Goal: Navigation & Orientation: Find specific page/section

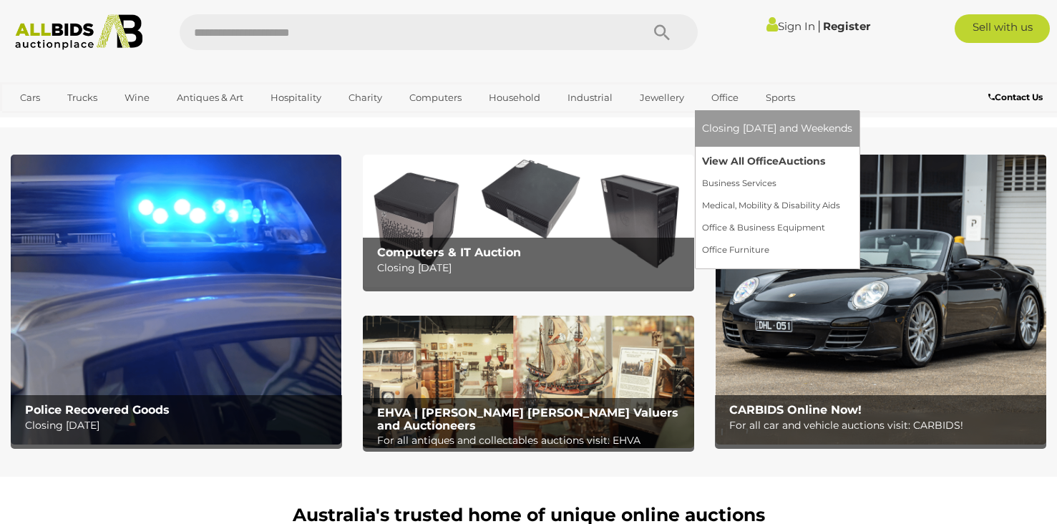
click at [751, 156] on link "View All Office Auctions" at bounding box center [777, 161] width 150 height 22
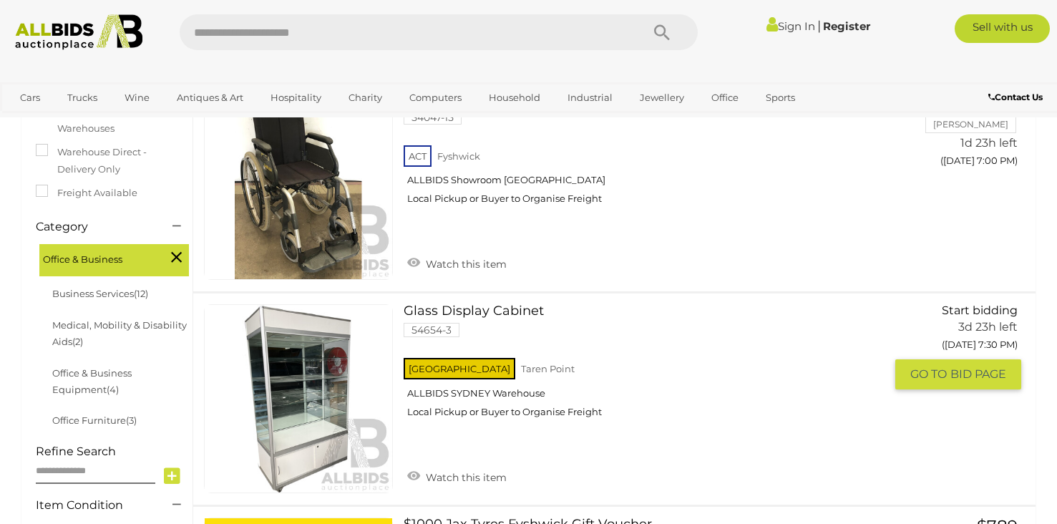
scroll to position [296, 0]
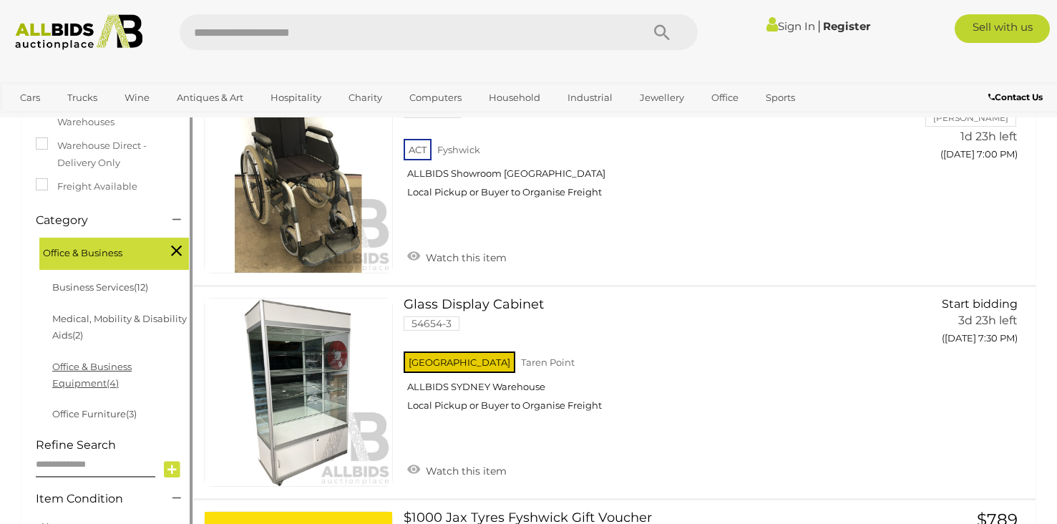
click at [105, 380] on link "Office & Business Equipment (4)" at bounding box center [91, 375] width 79 height 28
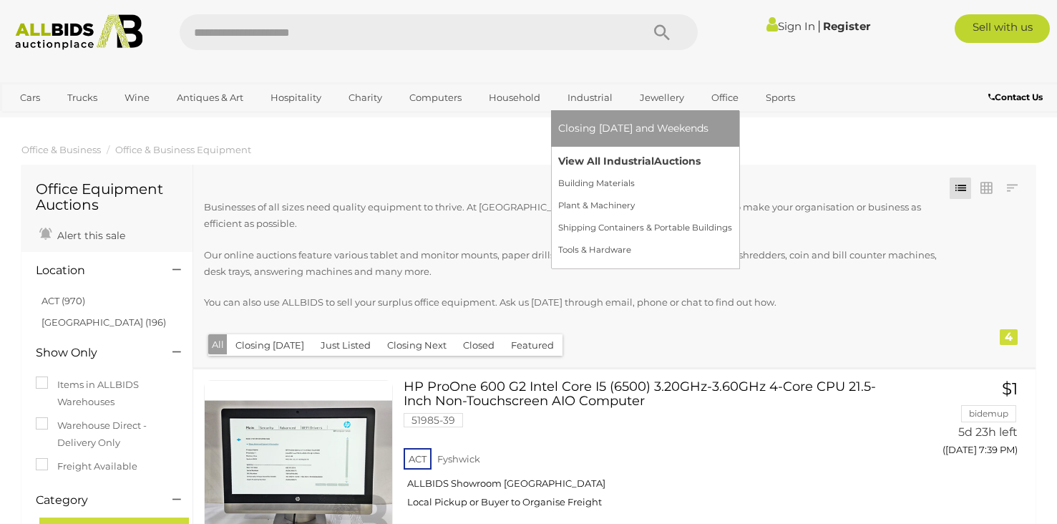
click at [606, 158] on link "View All Industrial Auctions" at bounding box center [645, 161] width 174 height 22
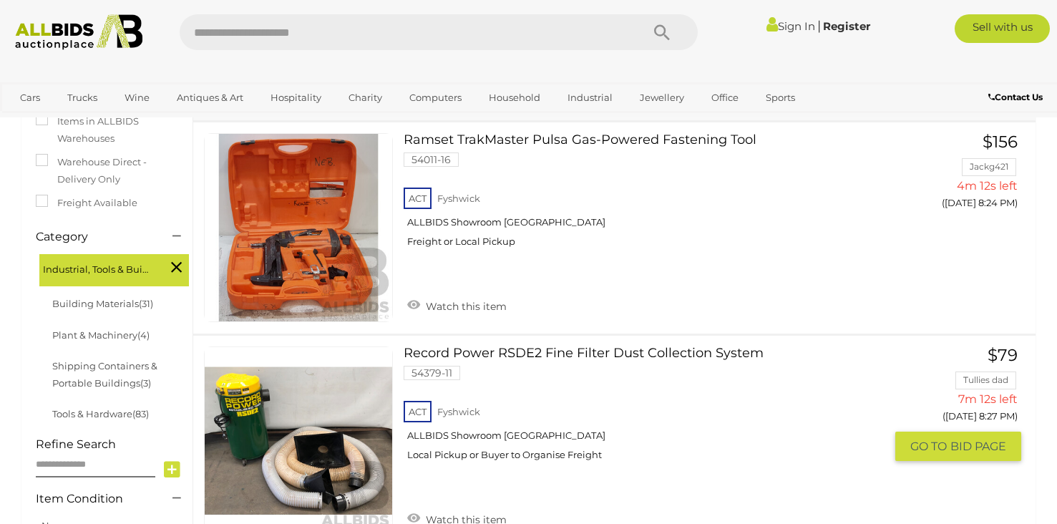
scroll to position [259, 0]
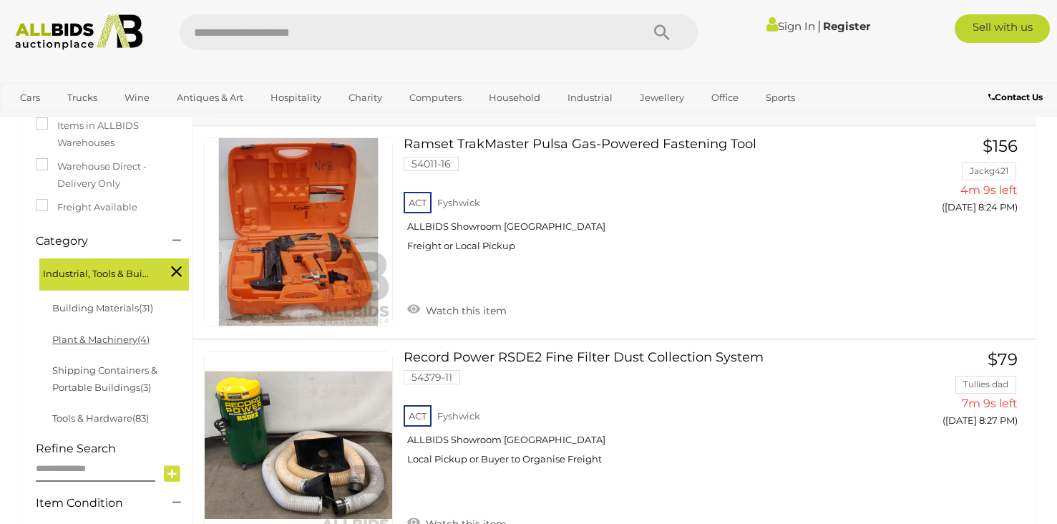
click at [112, 341] on link "Plant & Machinery (4)" at bounding box center [100, 338] width 97 height 11
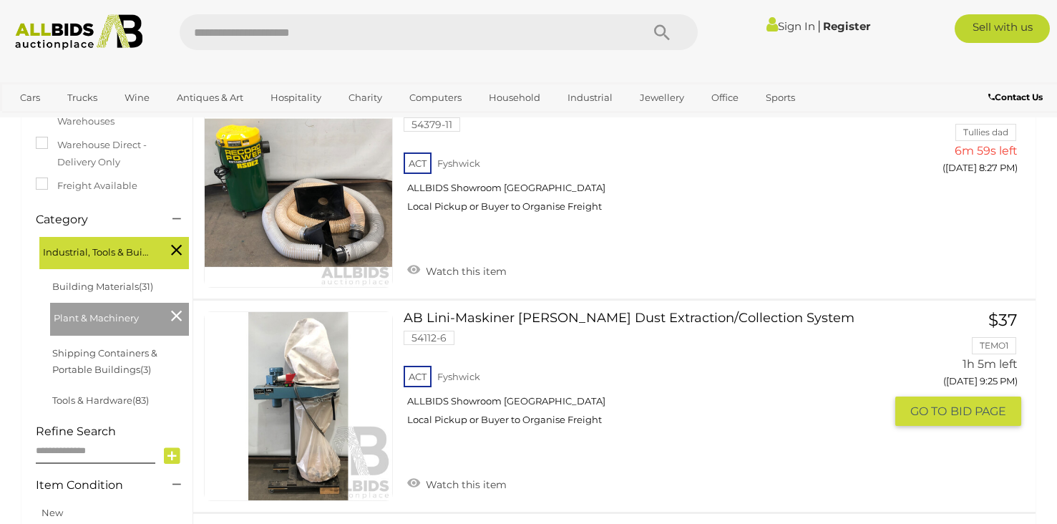
scroll to position [265, 0]
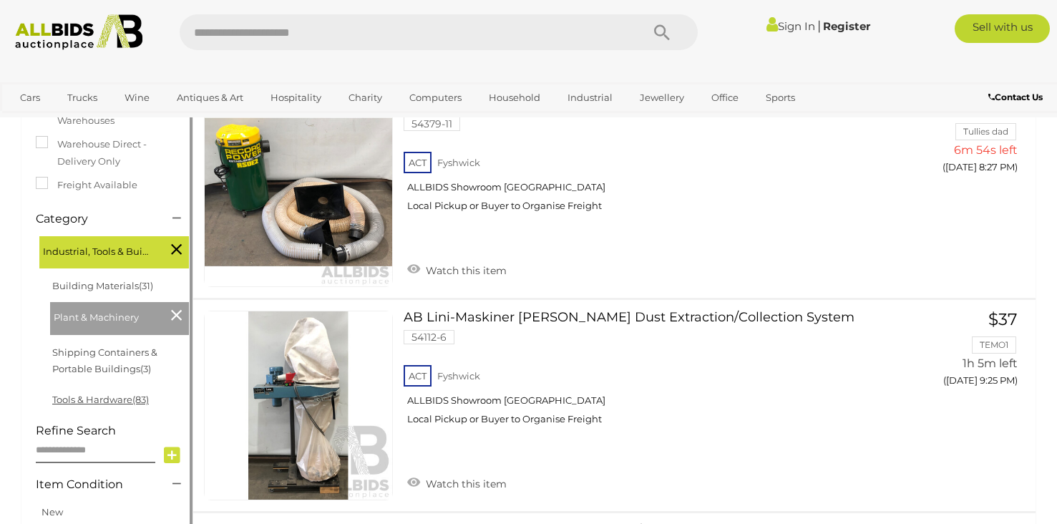
click at [118, 397] on link "Tools & Hardware (83)" at bounding box center [100, 399] width 97 height 11
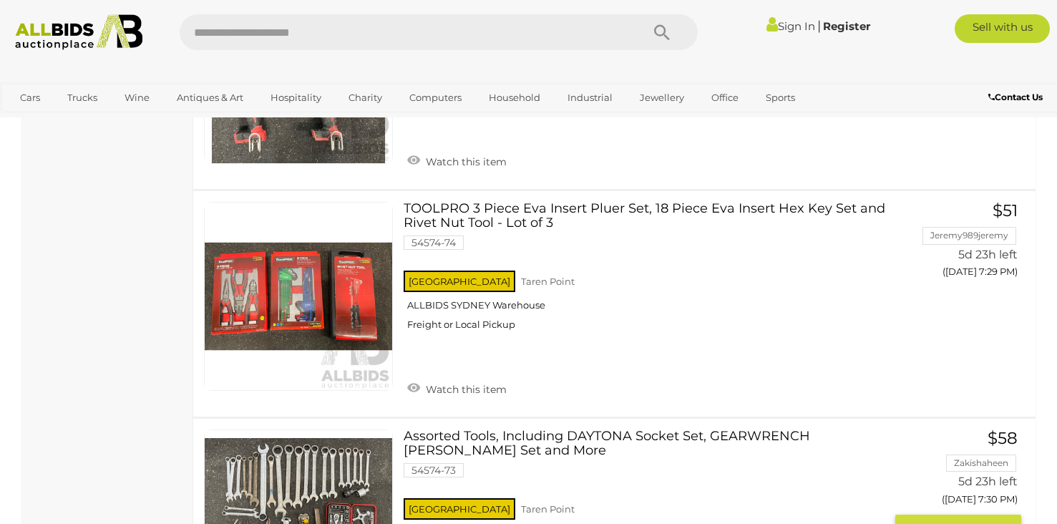
scroll to position [9031, 0]
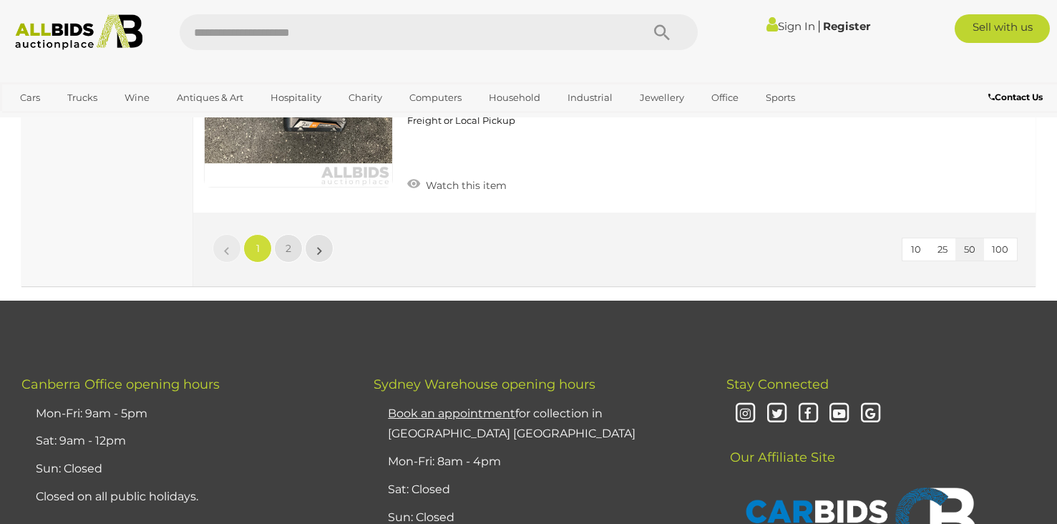
click at [486, 483] on li "Sat: Closed" at bounding box center [537, 490] width 306 height 28
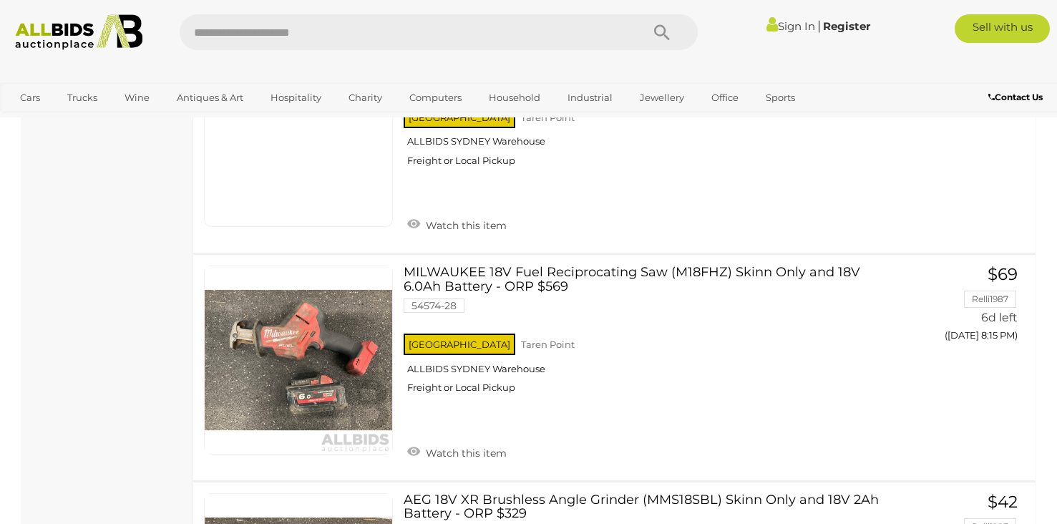
scroll to position [10524, 0]
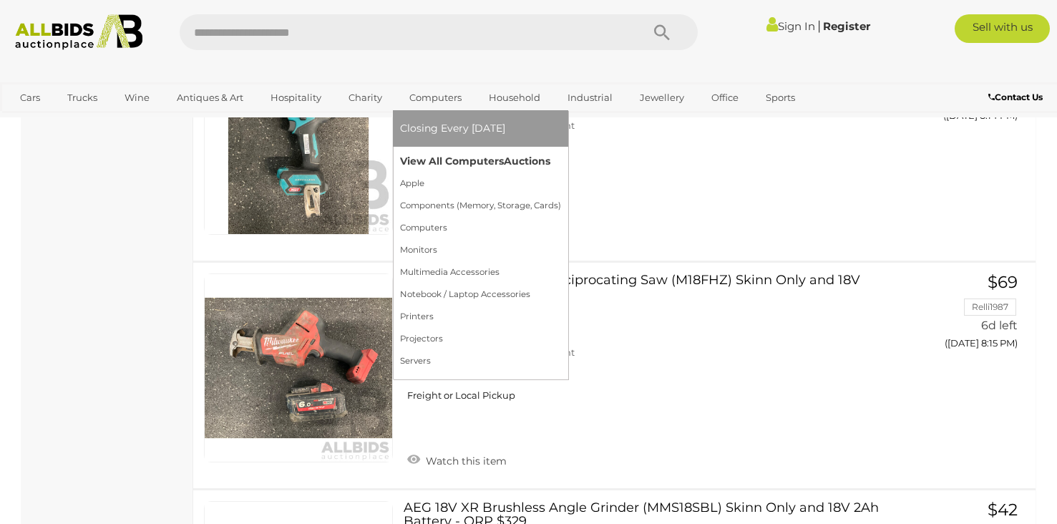
click at [455, 157] on link "View All Computers Auctions" at bounding box center [480, 161] width 161 height 22
